Goal: Complete application form: Complete application form

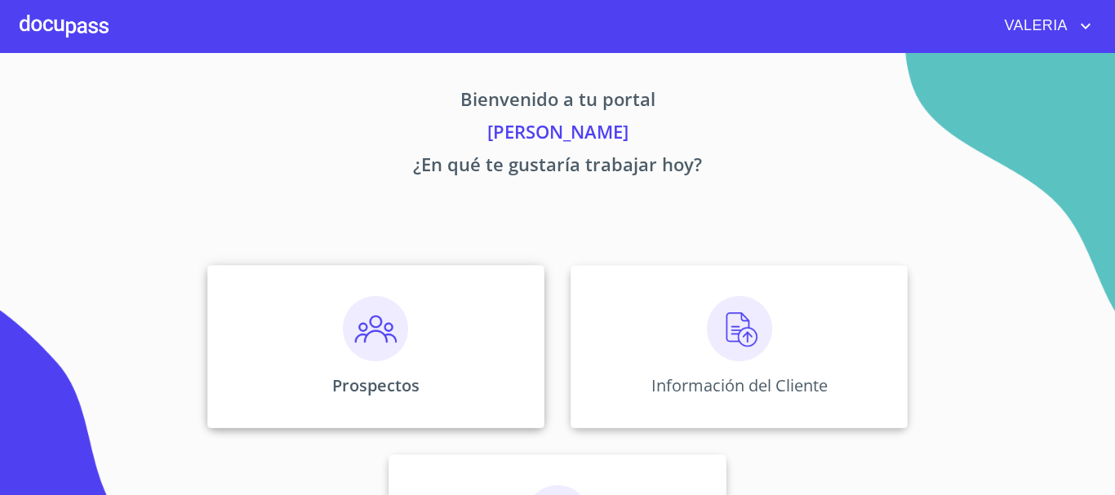
click at [289, 328] on div "Prospectos" at bounding box center [375, 346] width 337 height 163
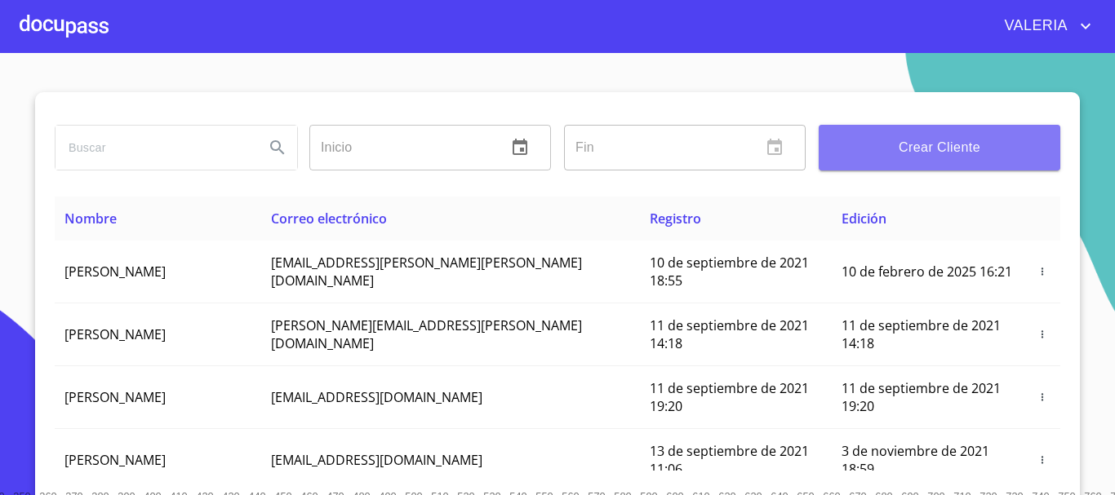
click at [916, 156] on span "Crear Cliente" at bounding box center [938, 147] width 215 height 23
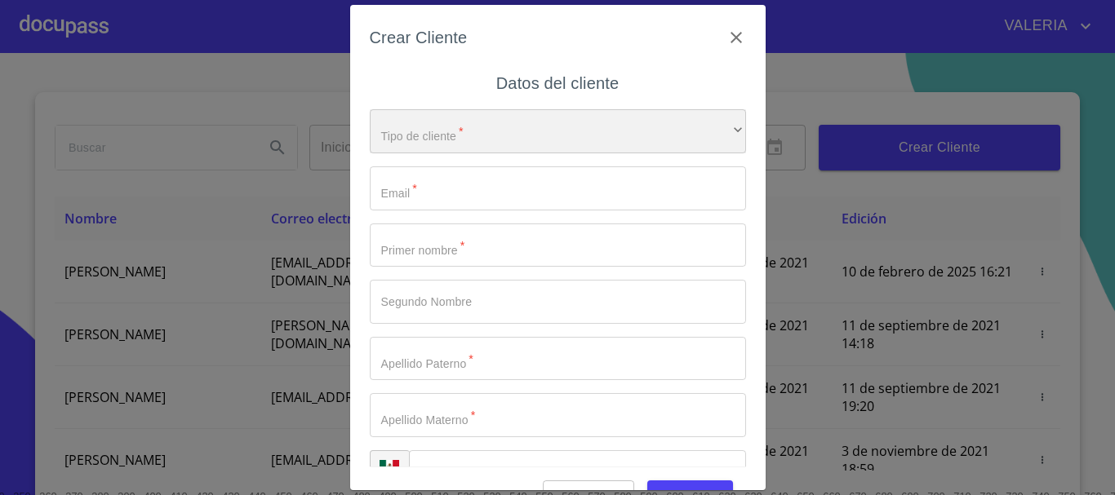
click at [456, 136] on div "​" at bounding box center [558, 131] width 376 height 44
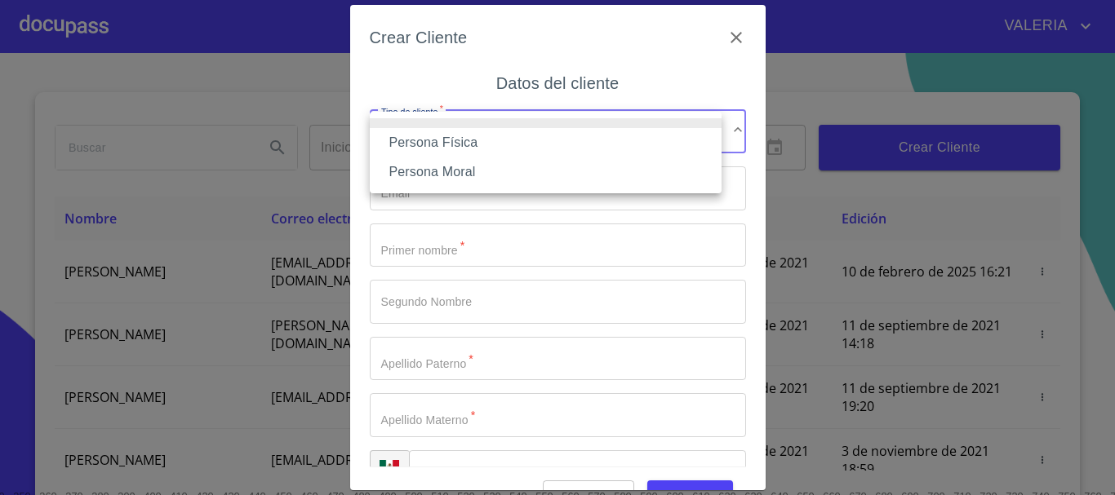
click at [457, 146] on li "Persona Física" at bounding box center [546, 142] width 352 height 29
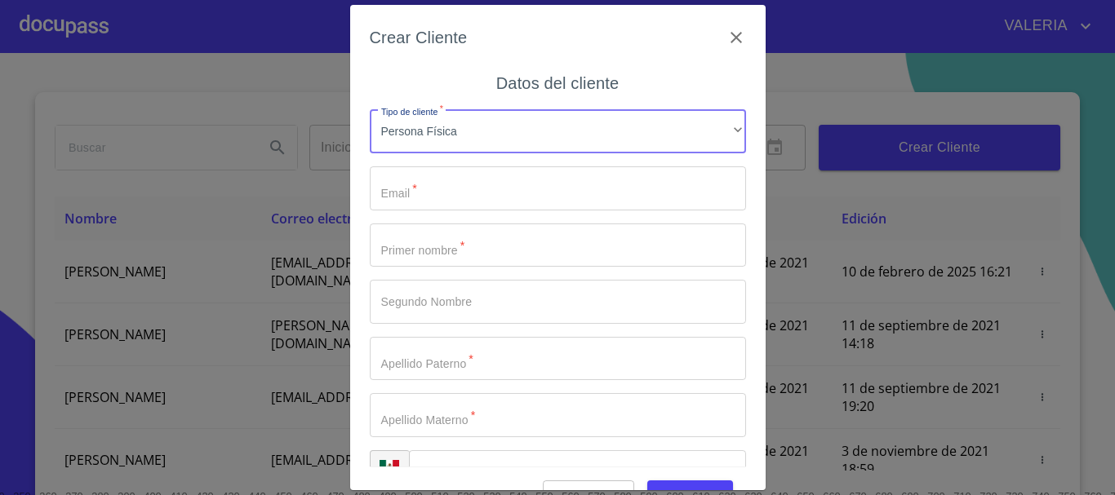
click at [419, 197] on input "Tipo de cliente   *" at bounding box center [558, 188] width 376 height 44
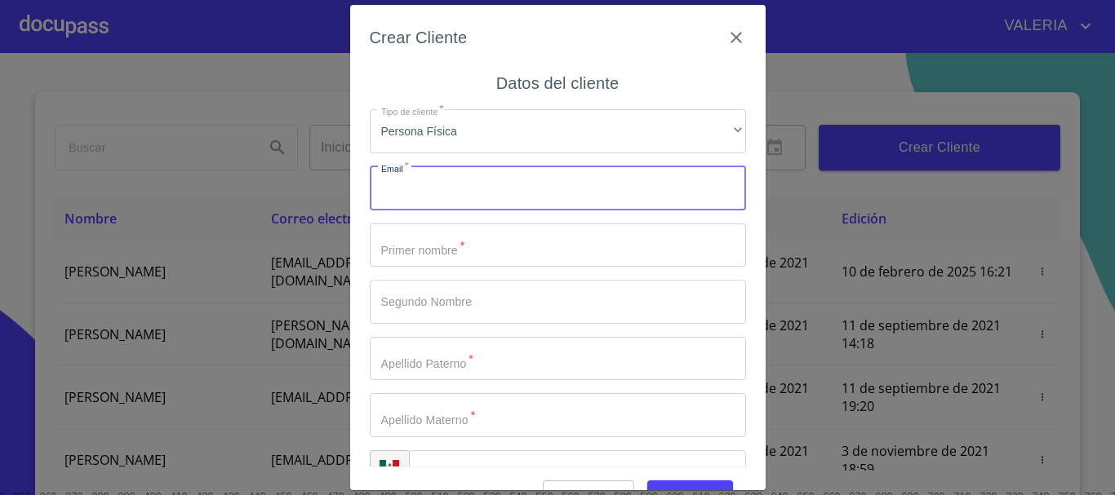
click at [447, 246] on input "Tipo de cliente   *" at bounding box center [558, 246] width 376 height 44
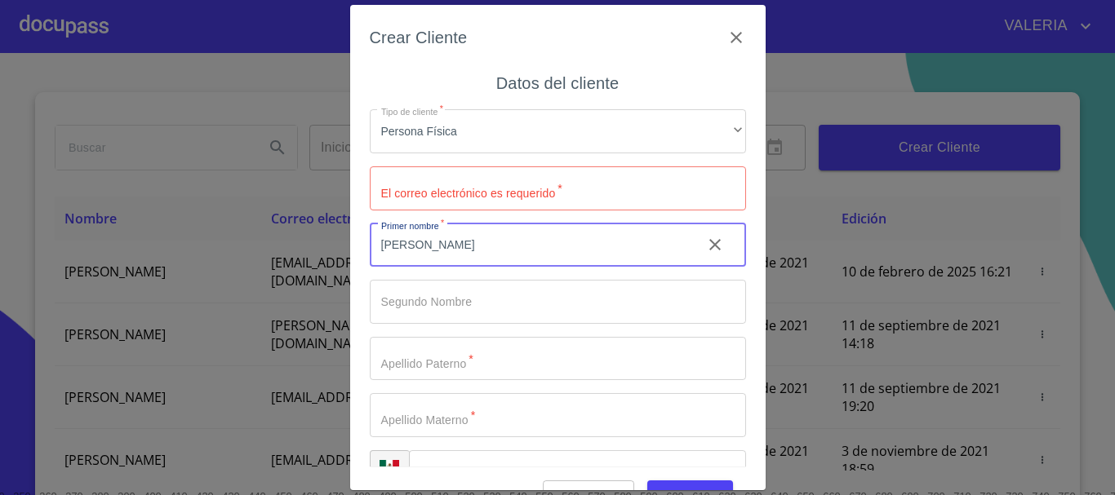
type input "[PERSON_NAME]"
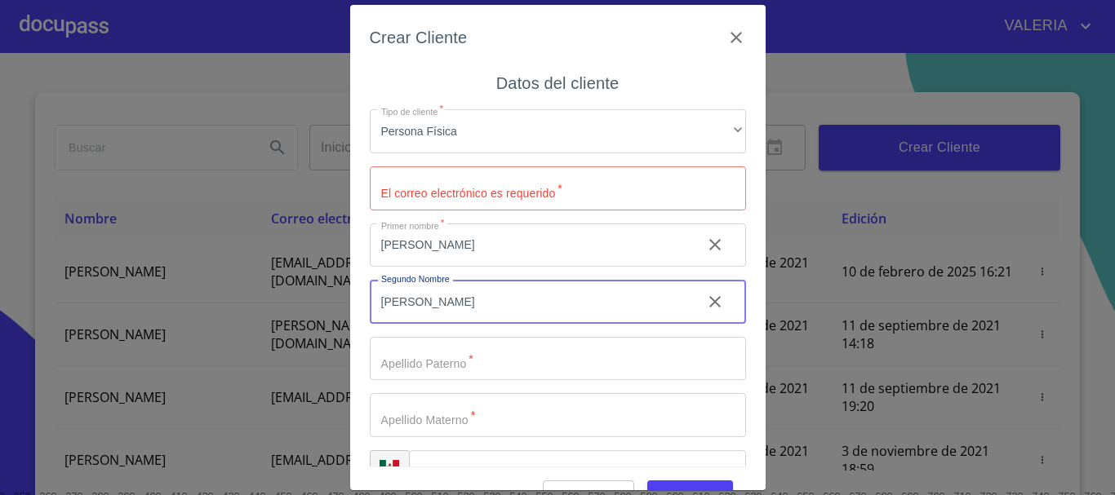
type input "[PERSON_NAME]"
type input "1"
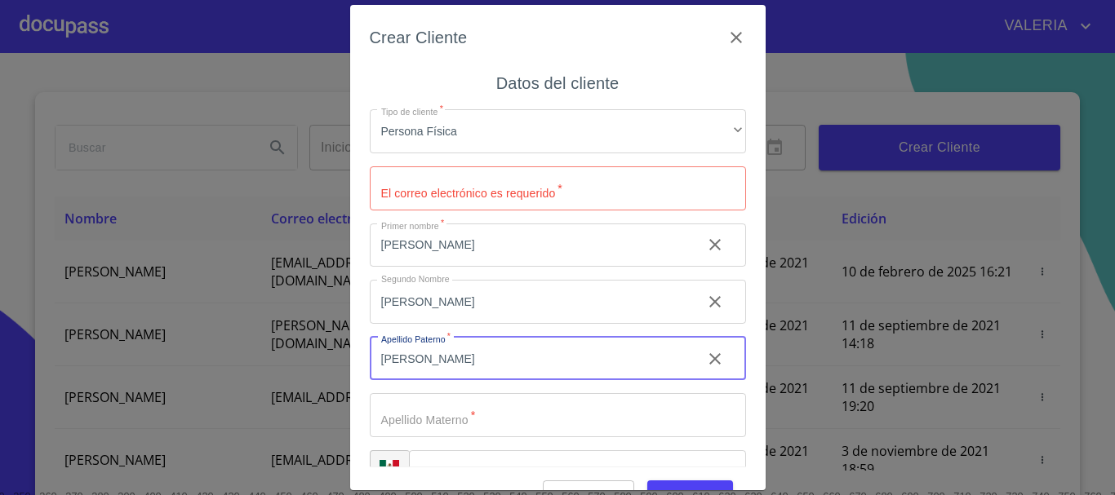
type input "[PERSON_NAME]"
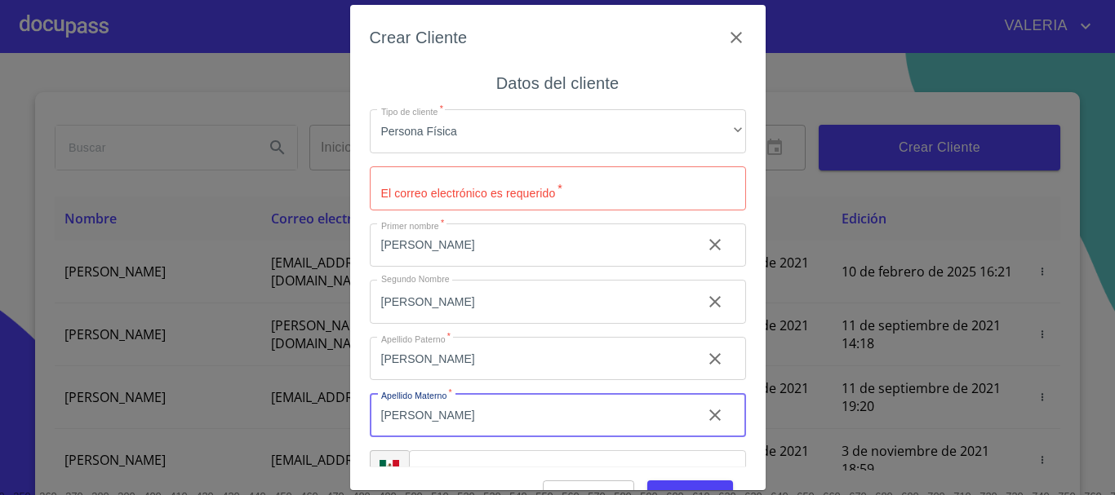
type input "[PERSON_NAME]"
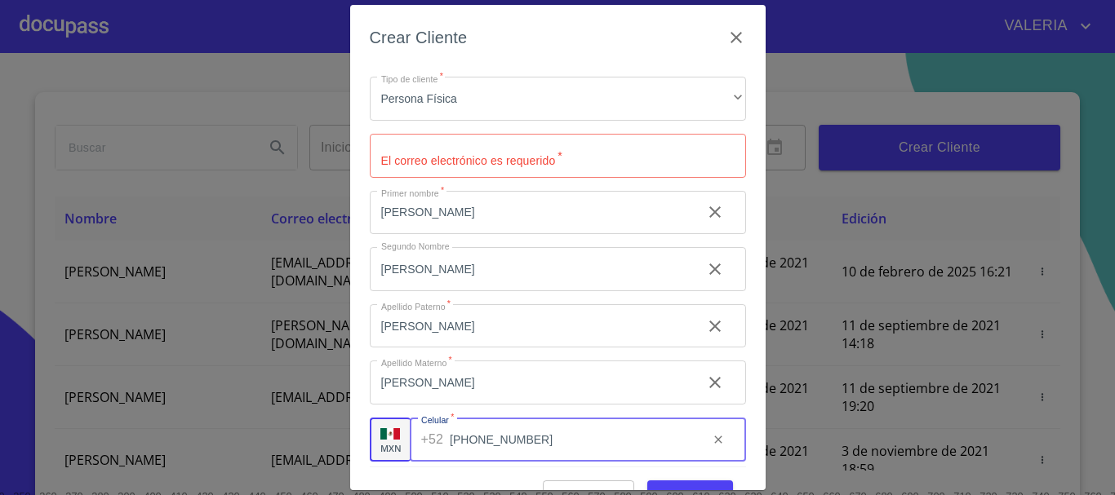
scroll to position [41, 0]
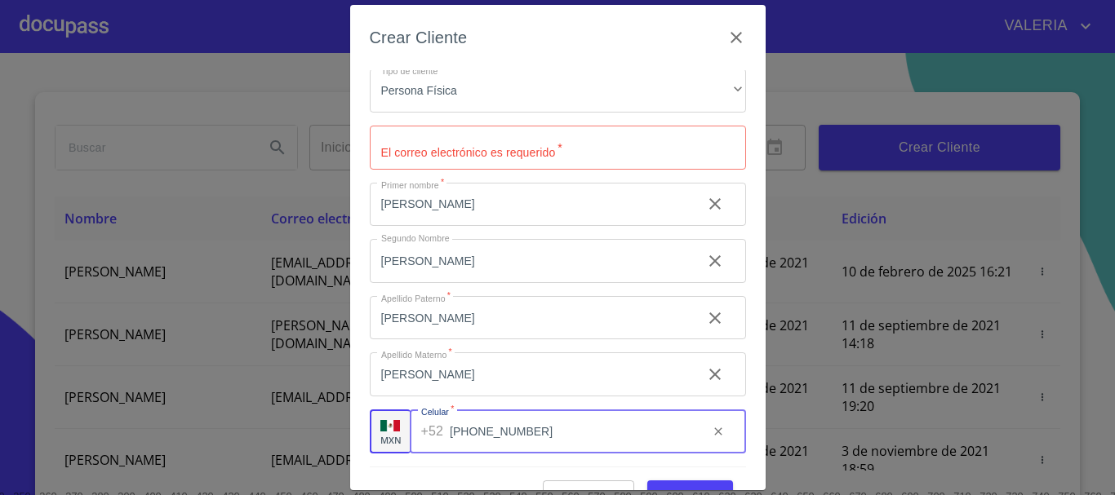
type input "[PHONE_NUMBER]"
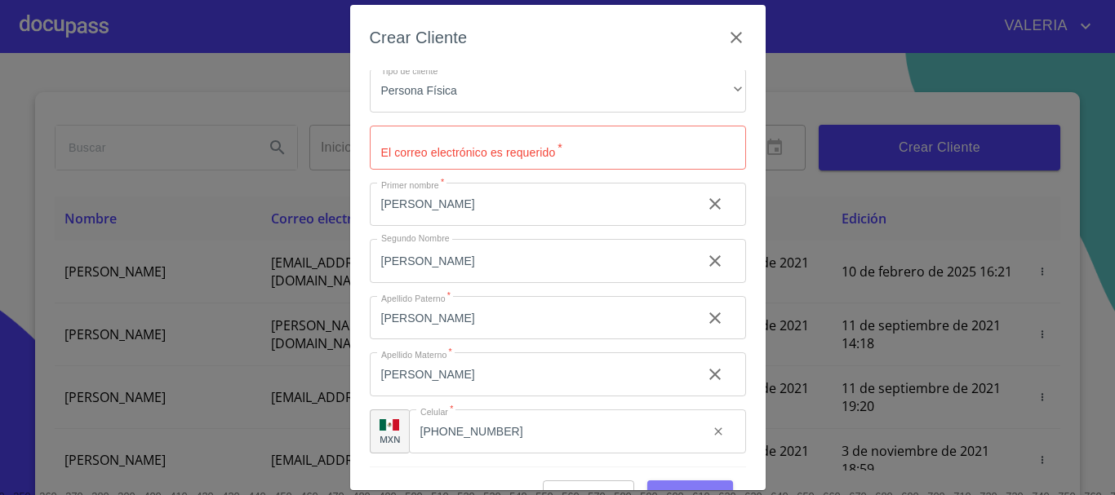
click at [679, 482] on button "Guardar" at bounding box center [690, 496] width 86 height 30
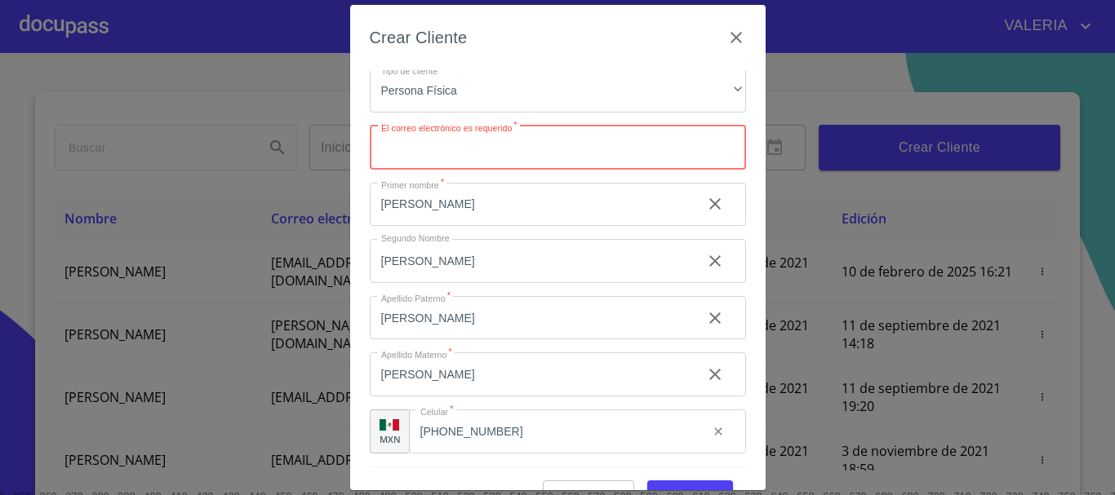
click at [442, 149] on input "Tipo de cliente   *" at bounding box center [558, 148] width 376 height 44
type input "[EMAIL_ADDRESS][DOMAIN_NAME]"
click at [568, 228] on div "Tipo de cliente   * Persona Física ​ El correo electrónico es requerido   * [EM…" at bounding box center [558, 260] width 376 height 411
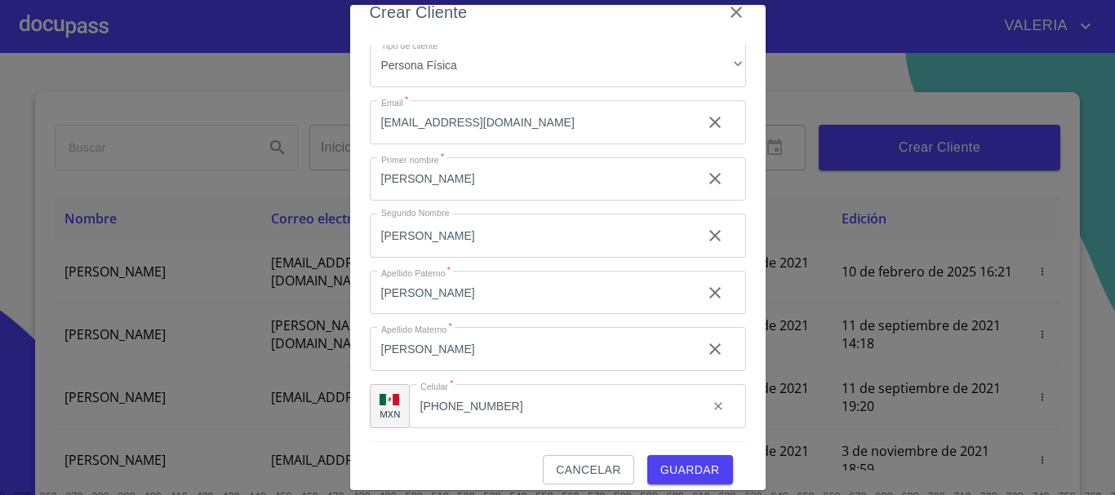
scroll to position [39, 0]
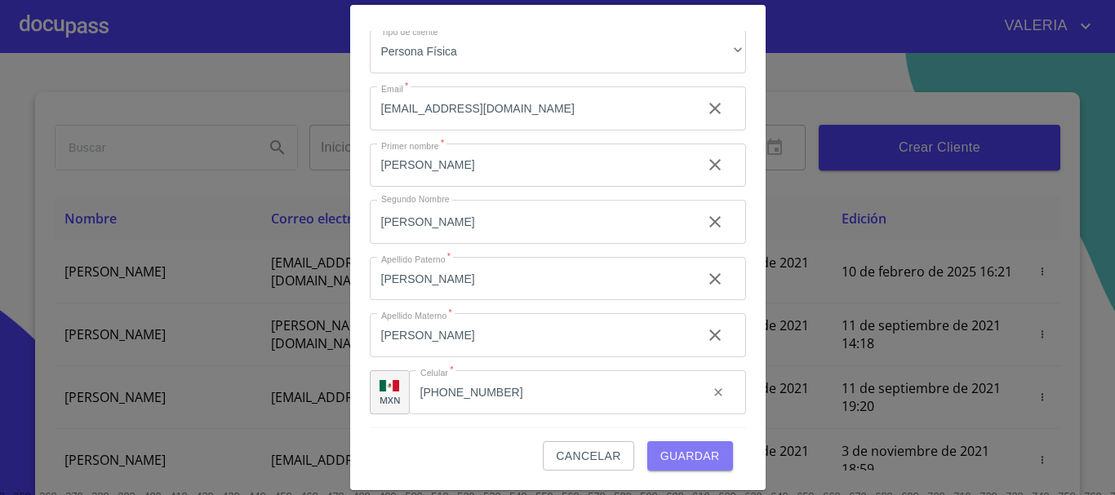
click at [676, 459] on span "Guardar" at bounding box center [690, 456] width 60 height 20
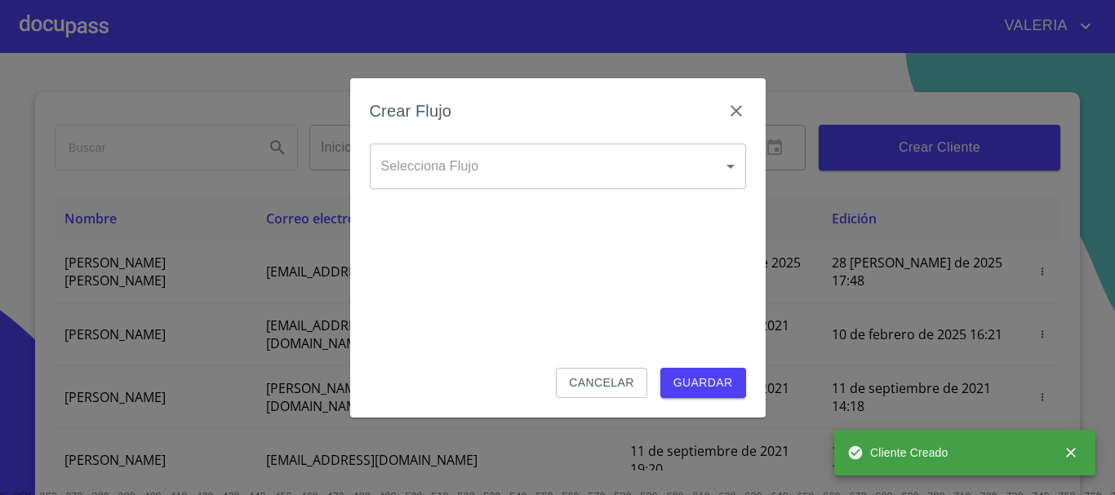
click at [503, 156] on body "[PERSON_NAME] ​ Fin ​ Crear Cliente Nombre Correo electrónico Registro Edición …" at bounding box center [557, 247] width 1115 height 495
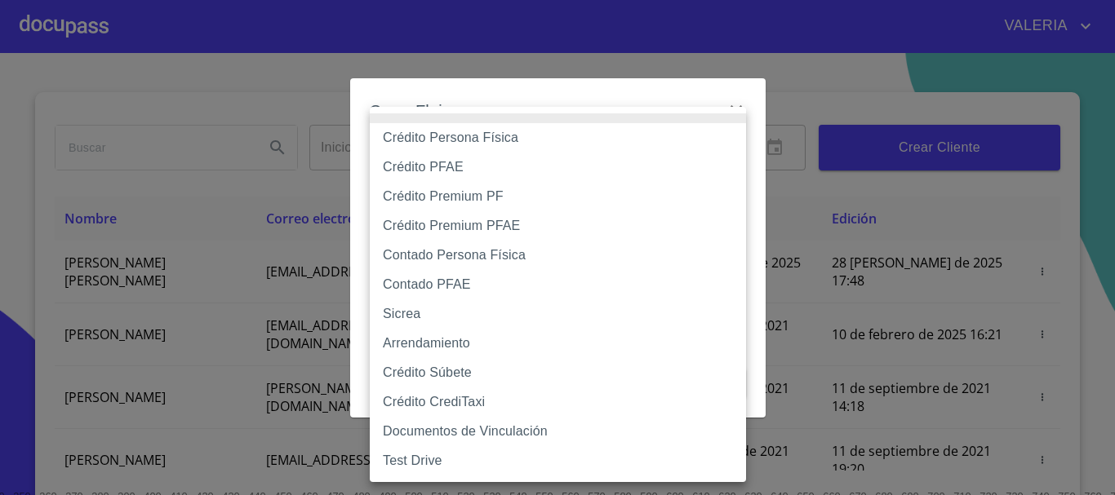
click at [475, 265] on li "Contado Persona Física" at bounding box center [558, 255] width 376 height 29
type input "60bf975b0d9865ccc2471536"
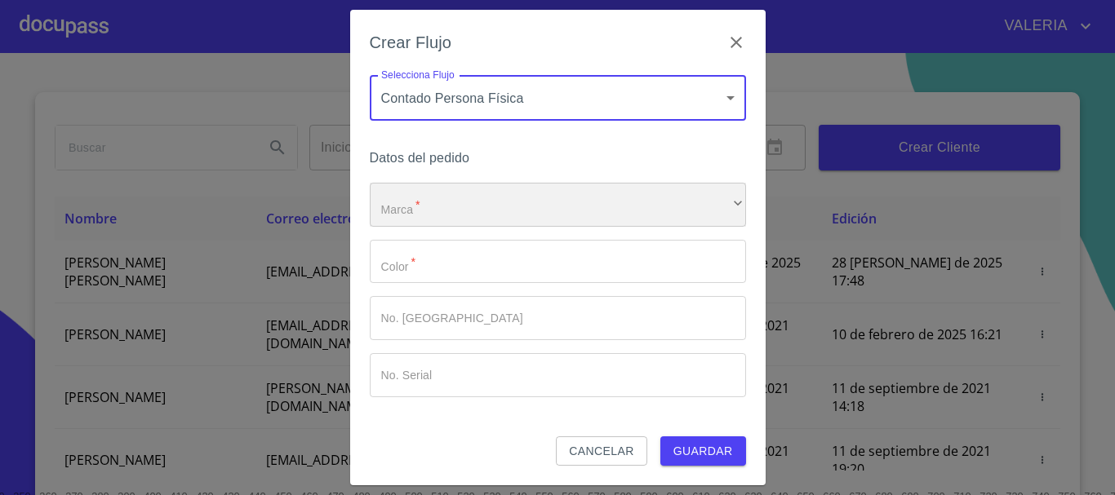
click at [435, 197] on div "​" at bounding box center [558, 205] width 376 height 44
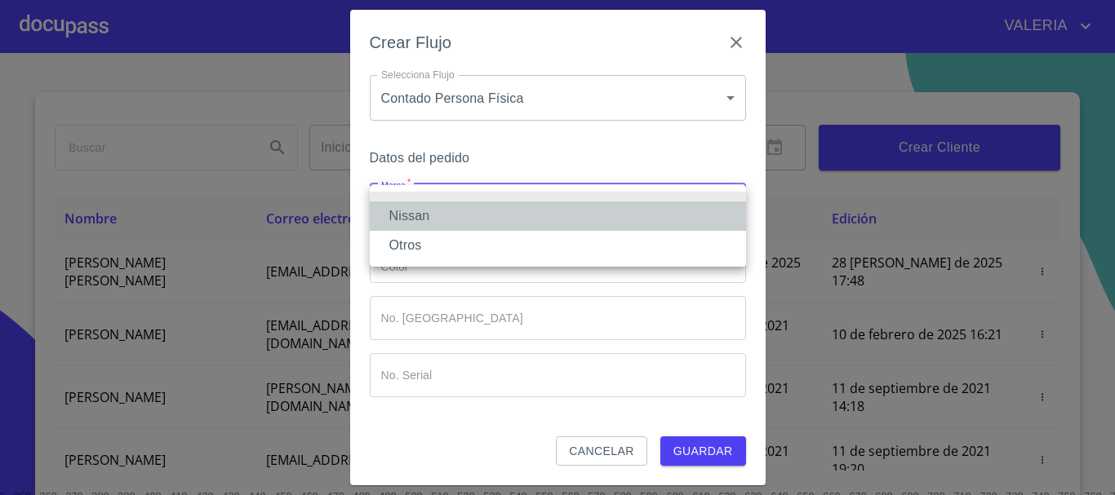
click at [438, 211] on li "Nissan" at bounding box center [558, 216] width 376 height 29
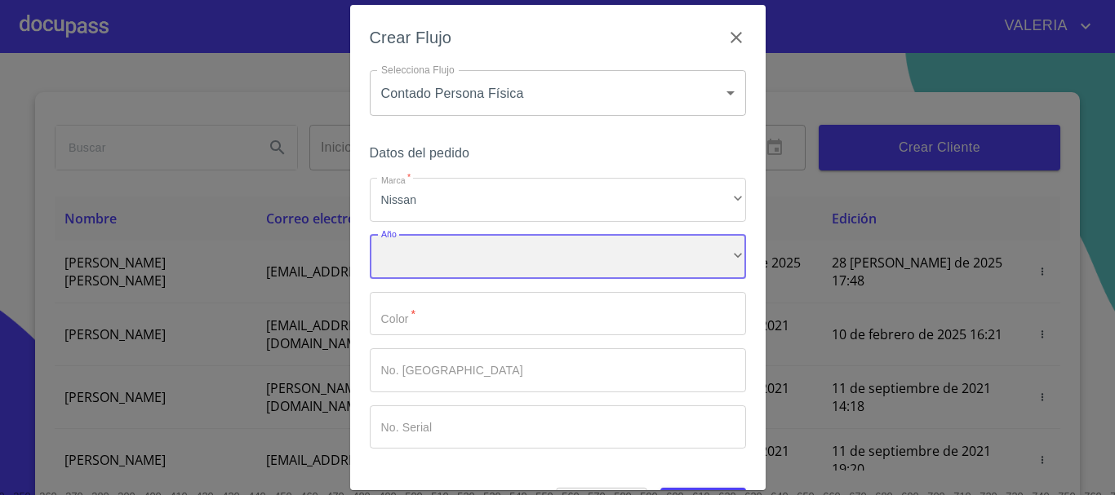
click at [417, 242] on div "​" at bounding box center [558, 257] width 376 height 44
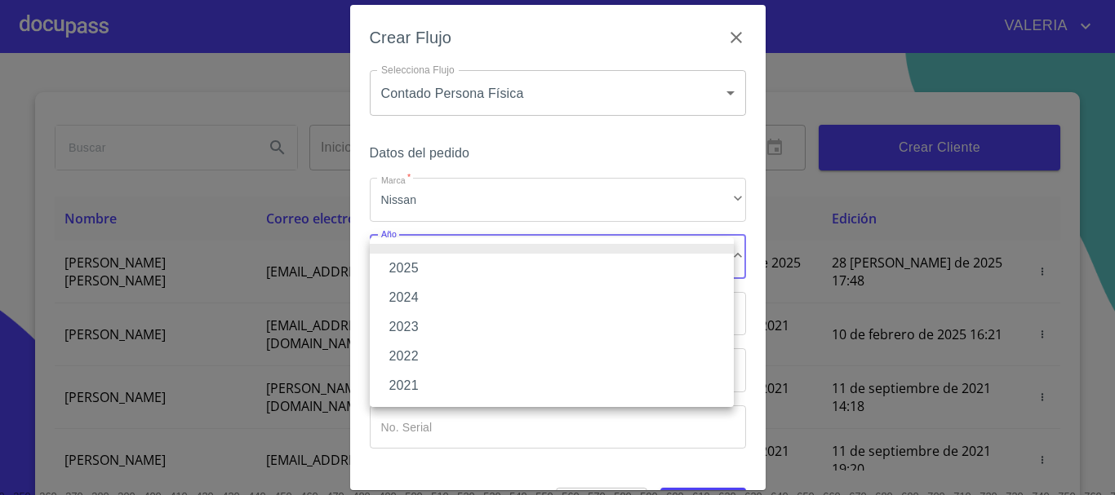
click at [428, 329] on li "2023" at bounding box center [552, 327] width 364 height 29
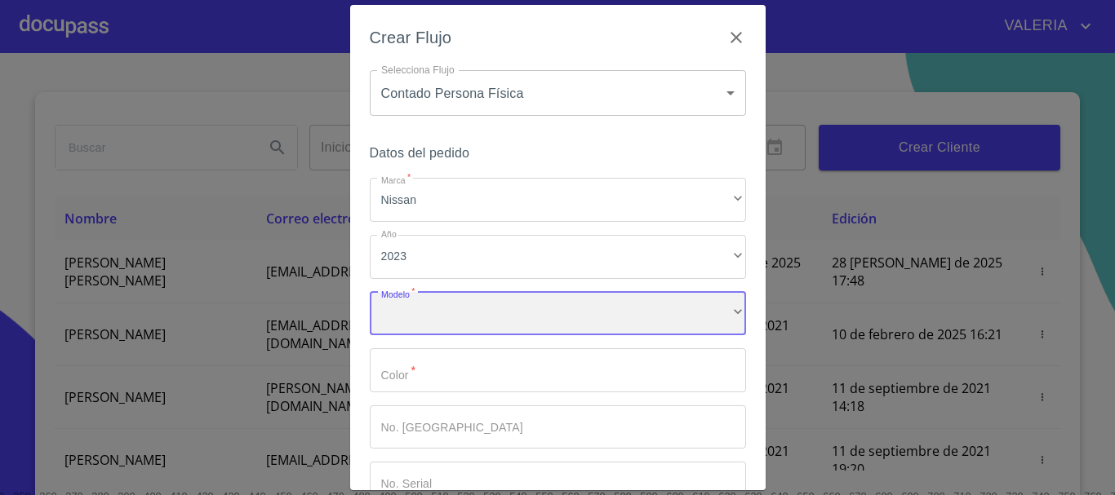
click at [432, 313] on div "​" at bounding box center [558, 314] width 376 height 44
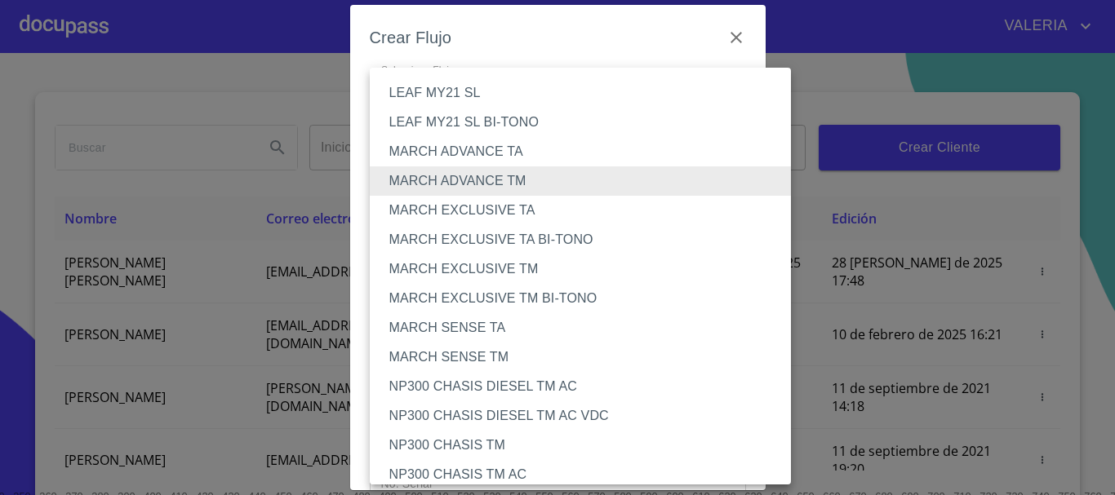
scroll to position [580, 0]
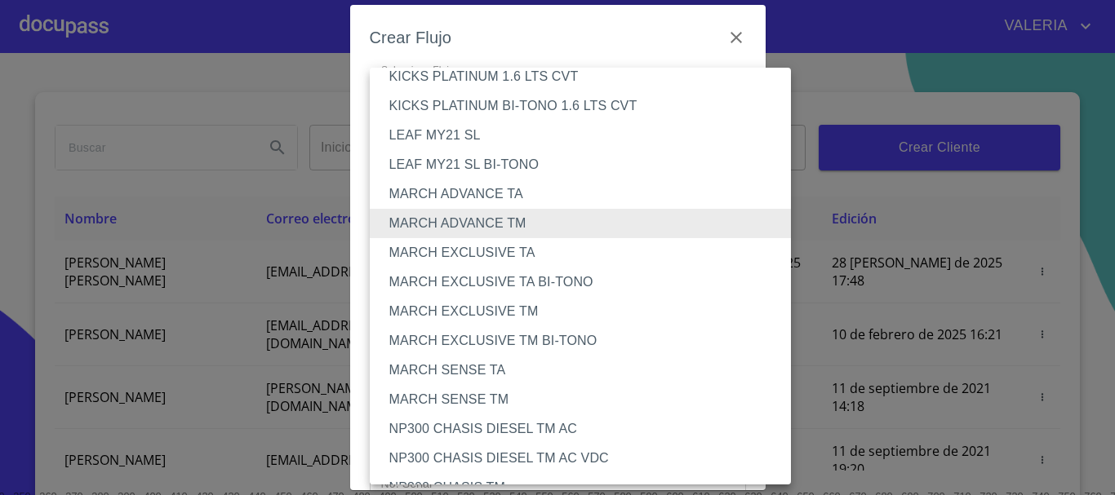
click at [520, 307] on li "MARCH EXCLUSIVE TM" at bounding box center [587, 311] width 434 height 29
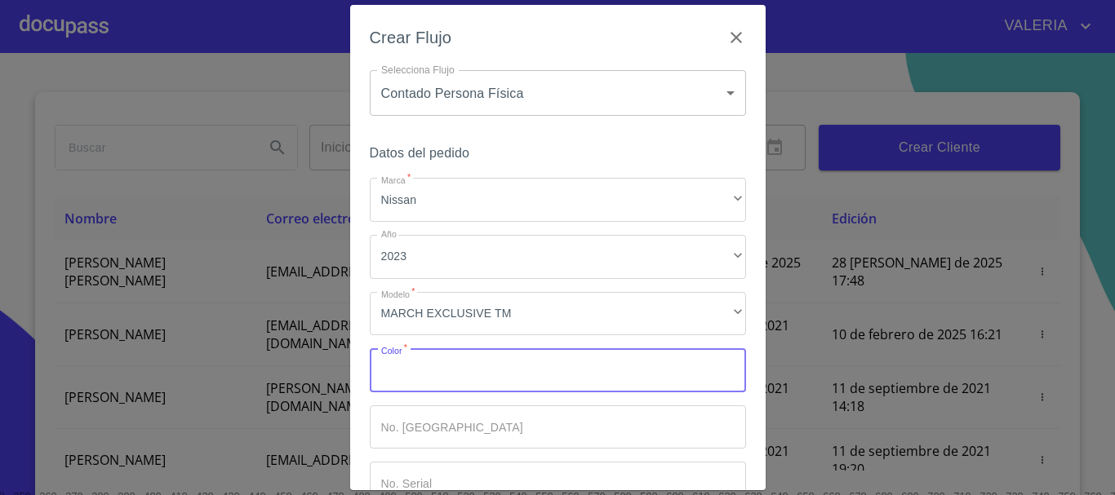
click at [442, 358] on input "Marca   *" at bounding box center [558, 370] width 376 height 44
type input "gris"
click at [456, 432] on input "Marca   *" at bounding box center [558, 428] width 376 height 44
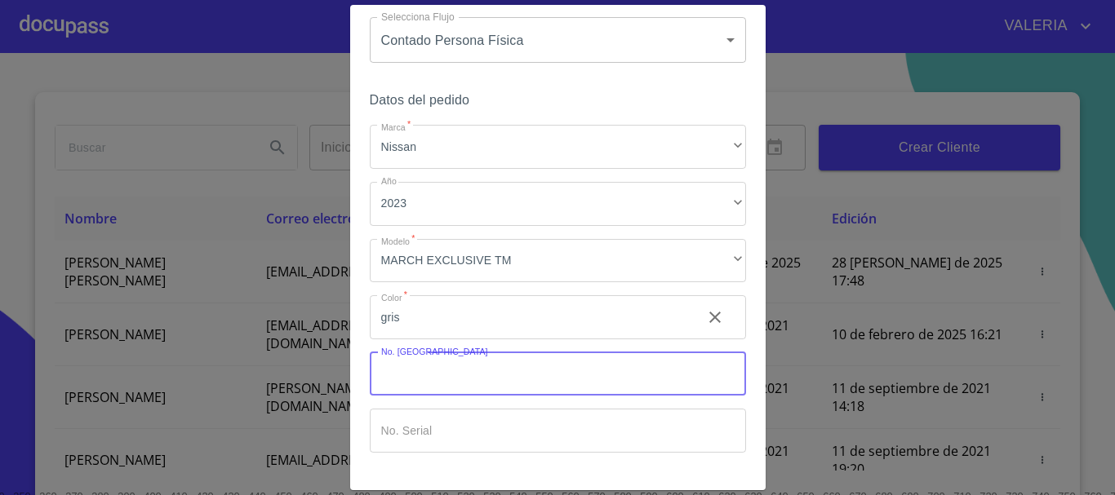
scroll to position [104, 0]
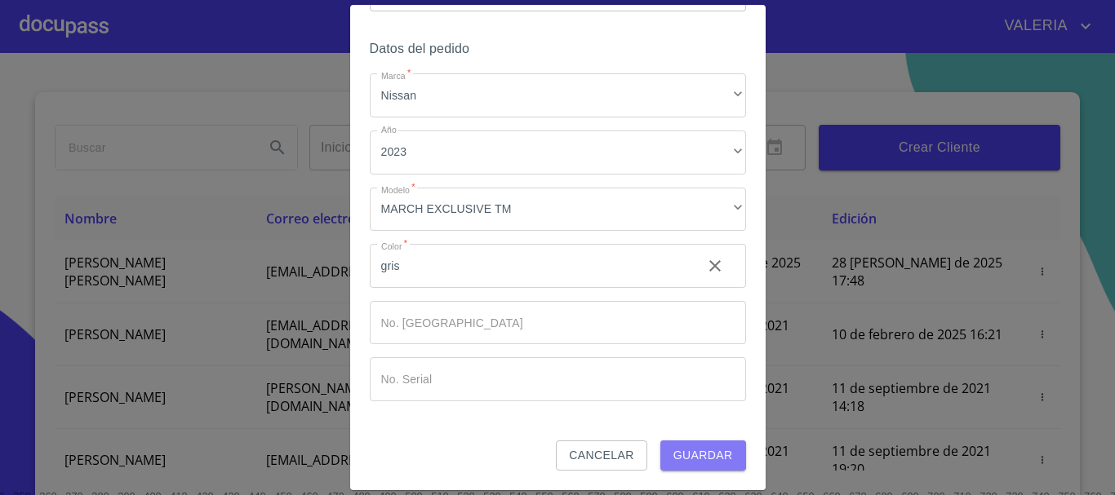
click at [707, 458] on span "Guardar" at bounding box center [703, 456] width 60 height 20
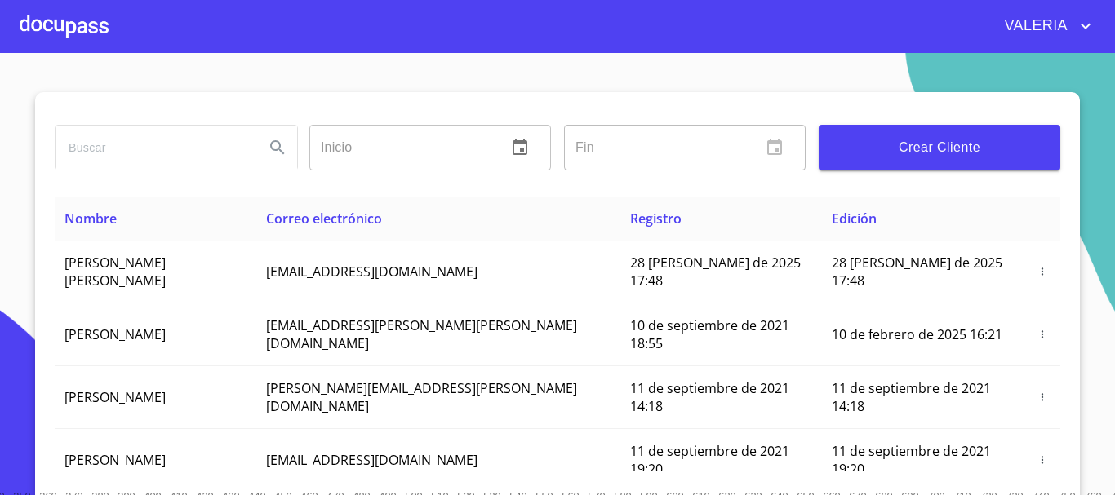
click at [37, 20] on div at bounding box center [64, 26] width 89 height 52
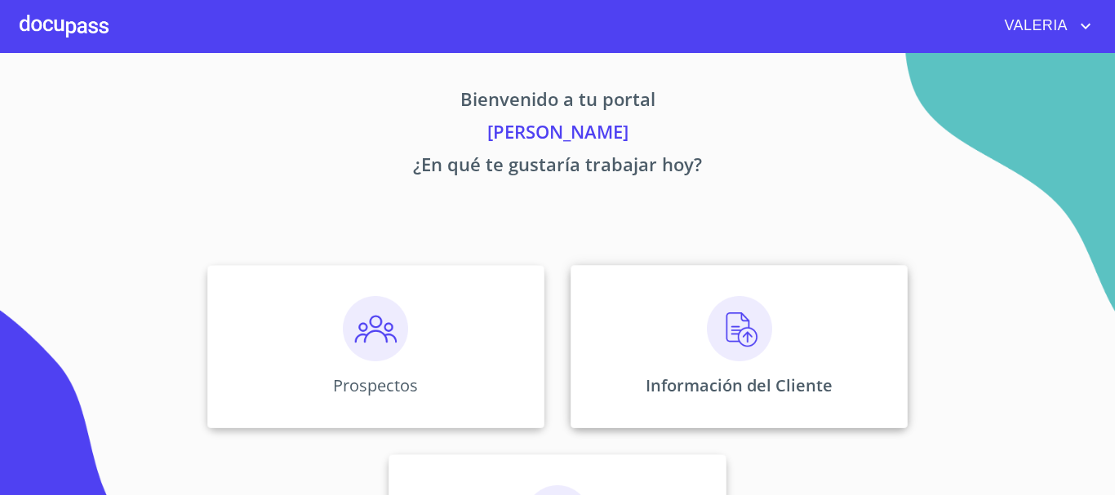
click at [614, 344] on div "Información del Cliente" at bounding box center [738, 346] width 337 height 163
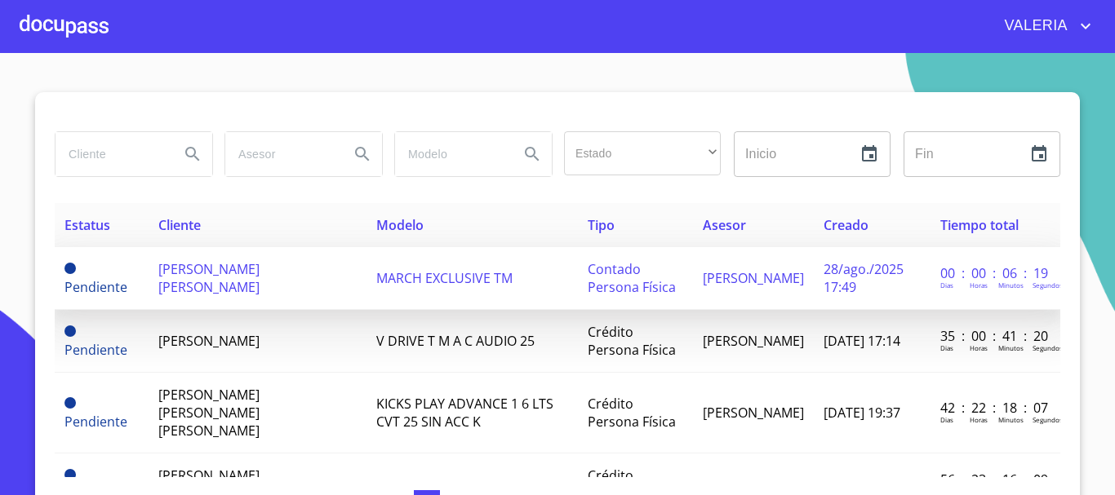
click at [313, 278] on td "[PERSON_NAME] [PERSON_NAME]" at bounding box center [258, 278] width 218 height 63
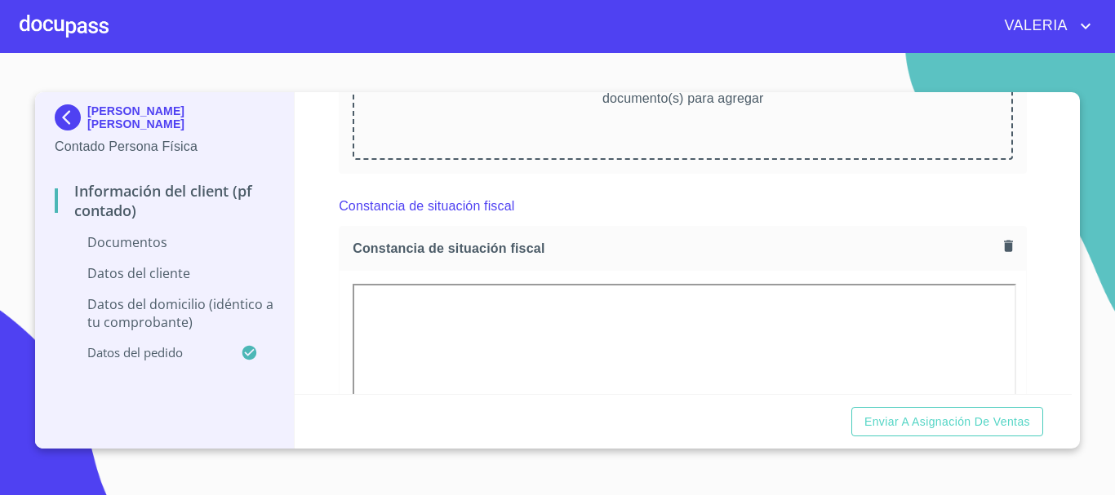
scroll to position [1550, 0]
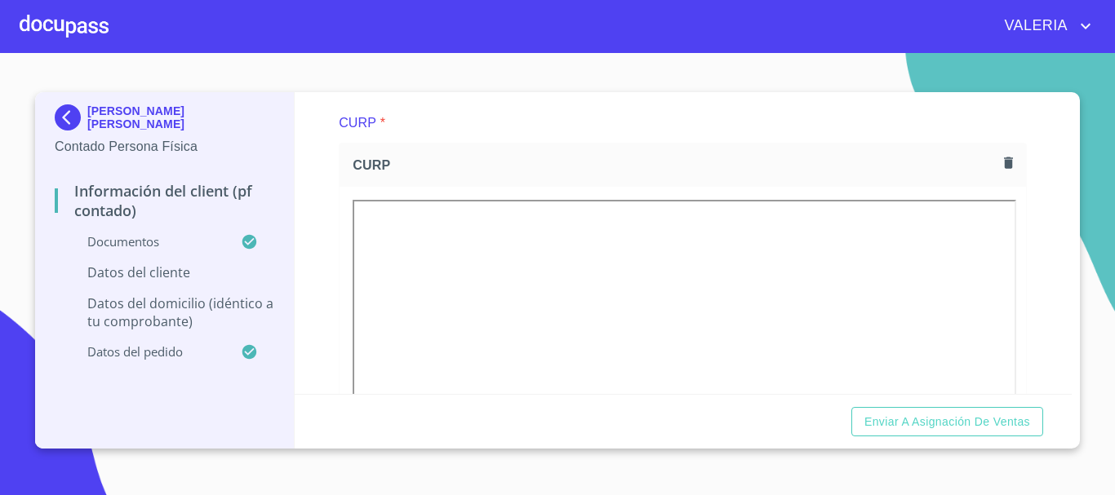
click at [335, 311] on div "Información del Client (PF contado) Documentos Documento de identificación.   *…" at bounding box center [684, 243] width 778 height 302
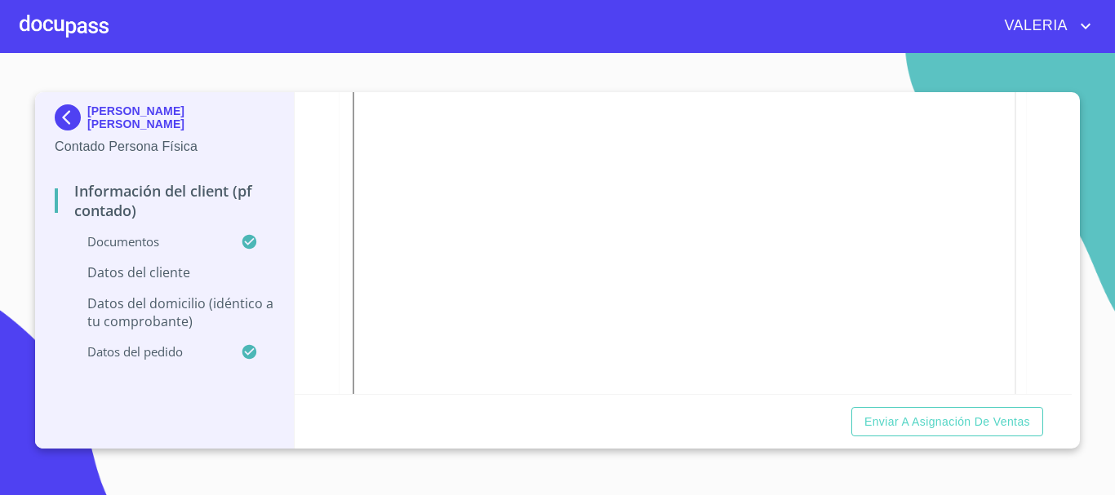
scroll to position [979, 0]
